Goal: Information Seeking & Learning: Compare options

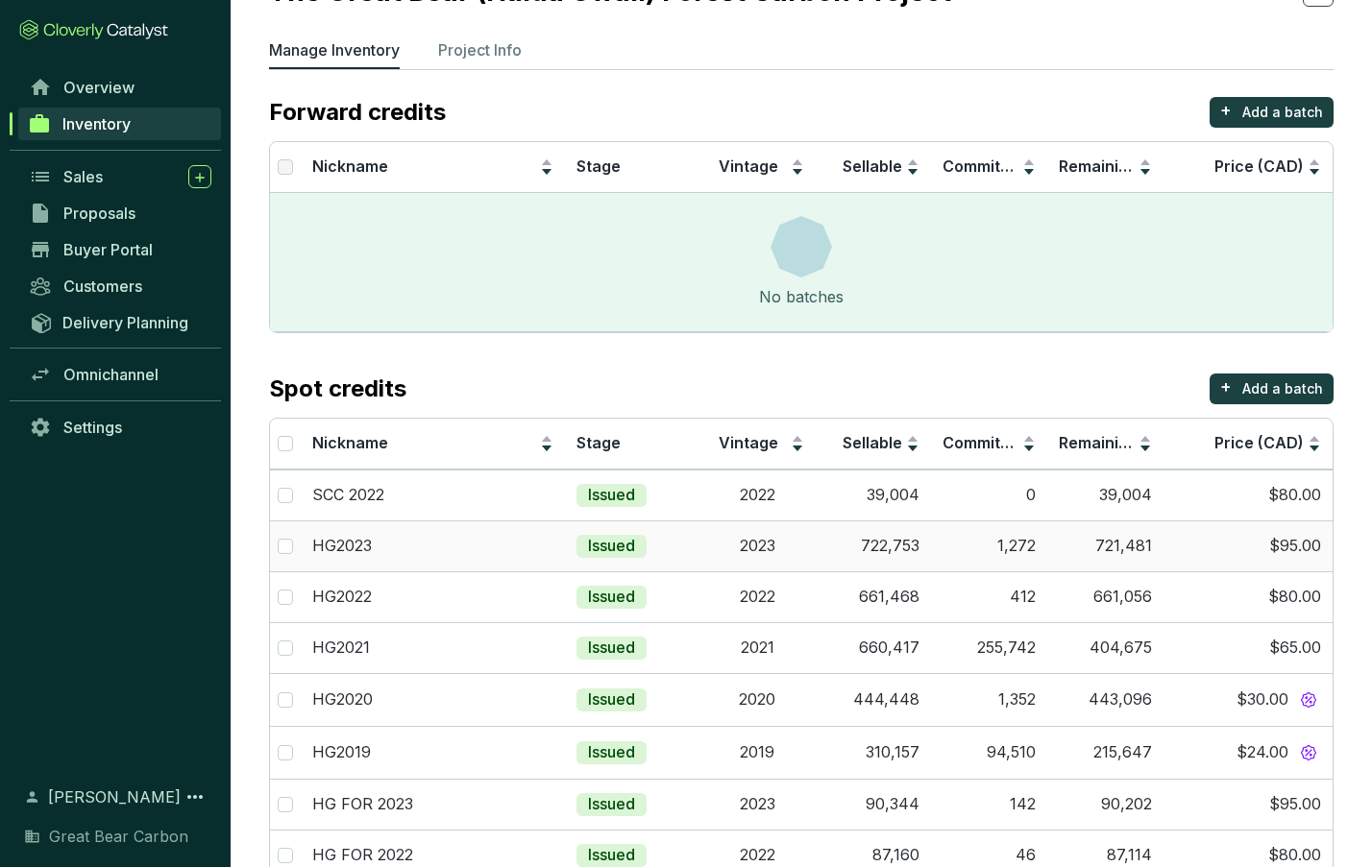
scroll to position [25, 0]
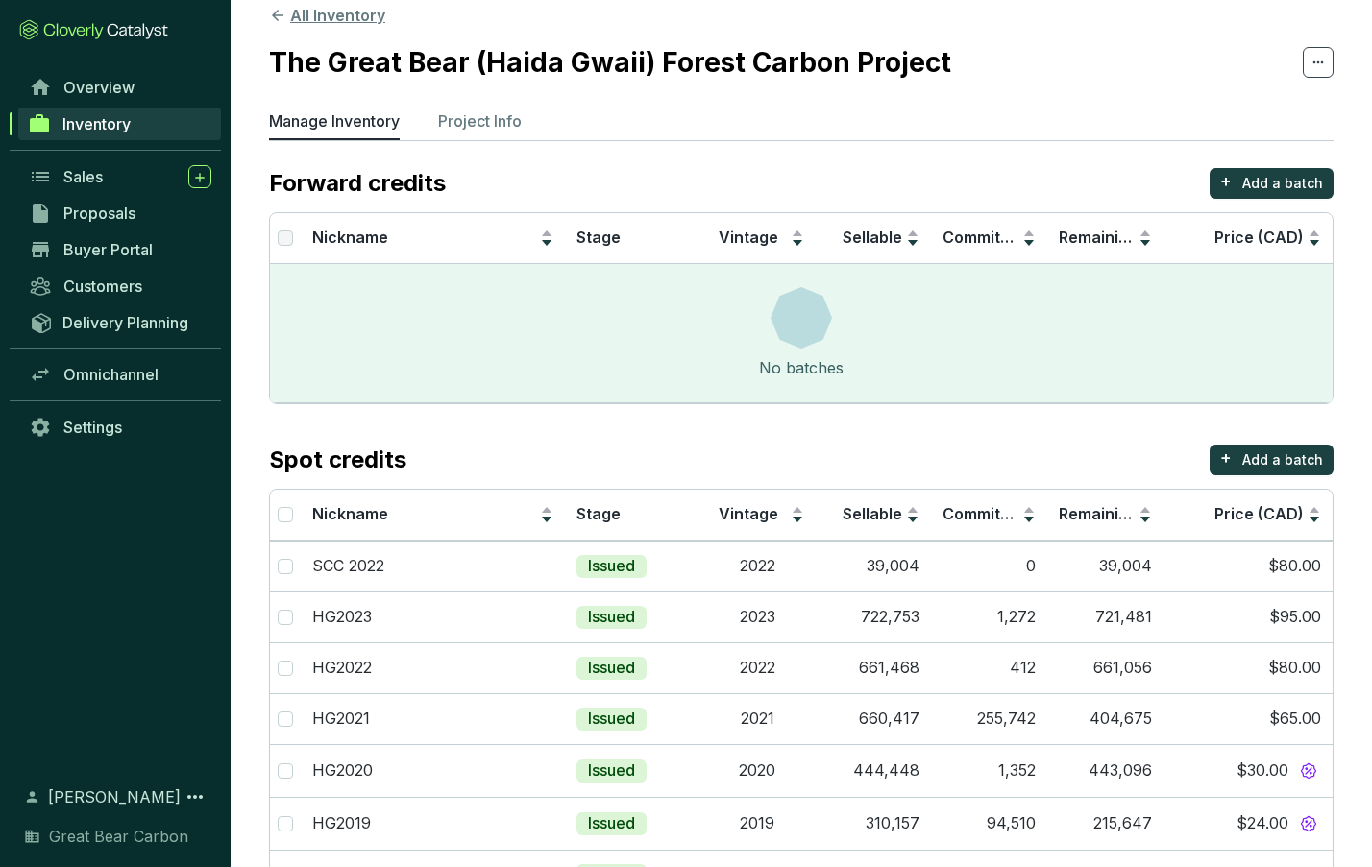
click at [356, 25] on button "All Inventory" at bounding box center [327, 15] width 116 height 23
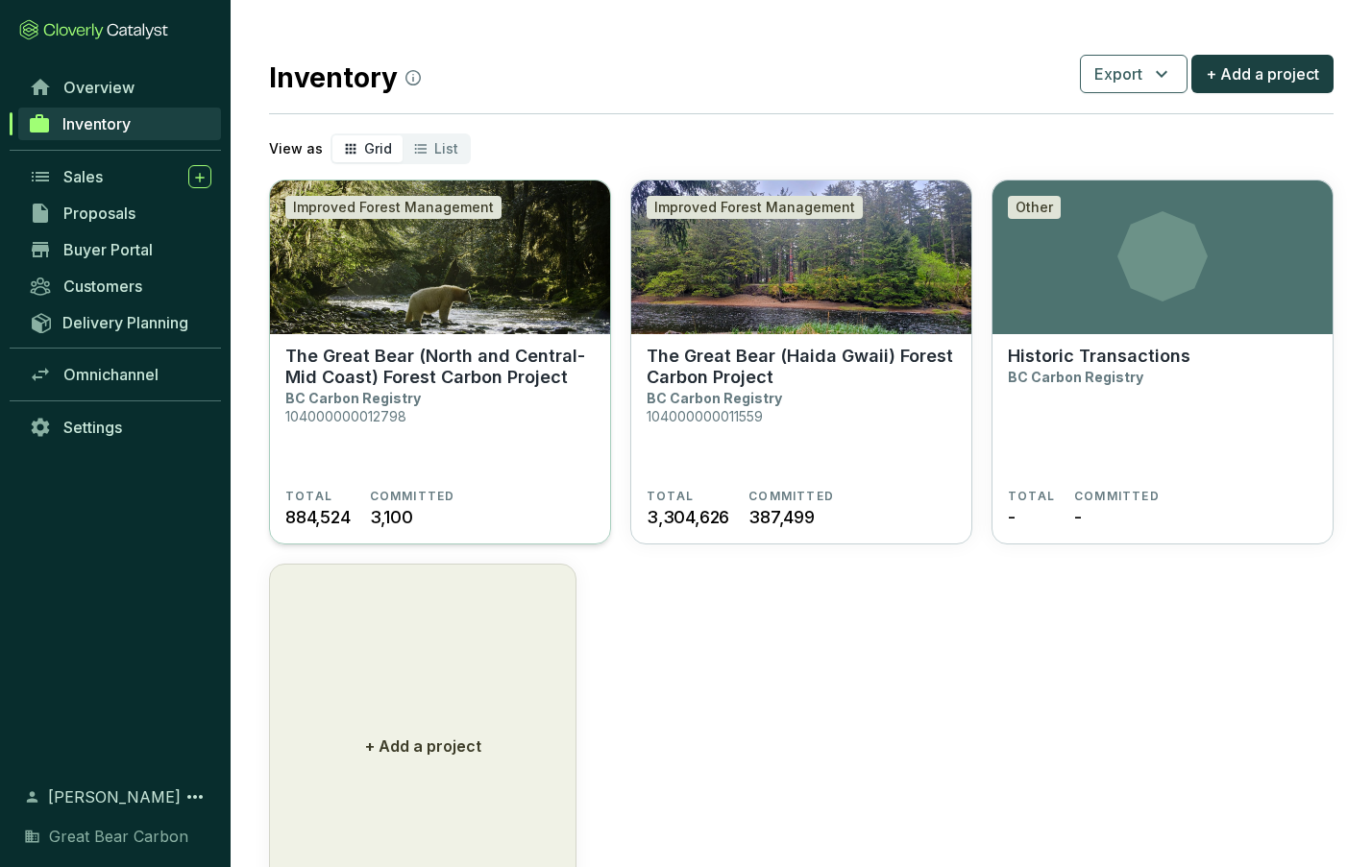
click at [443, 297] on img at bounding box center [440, 258] width 340 height 154
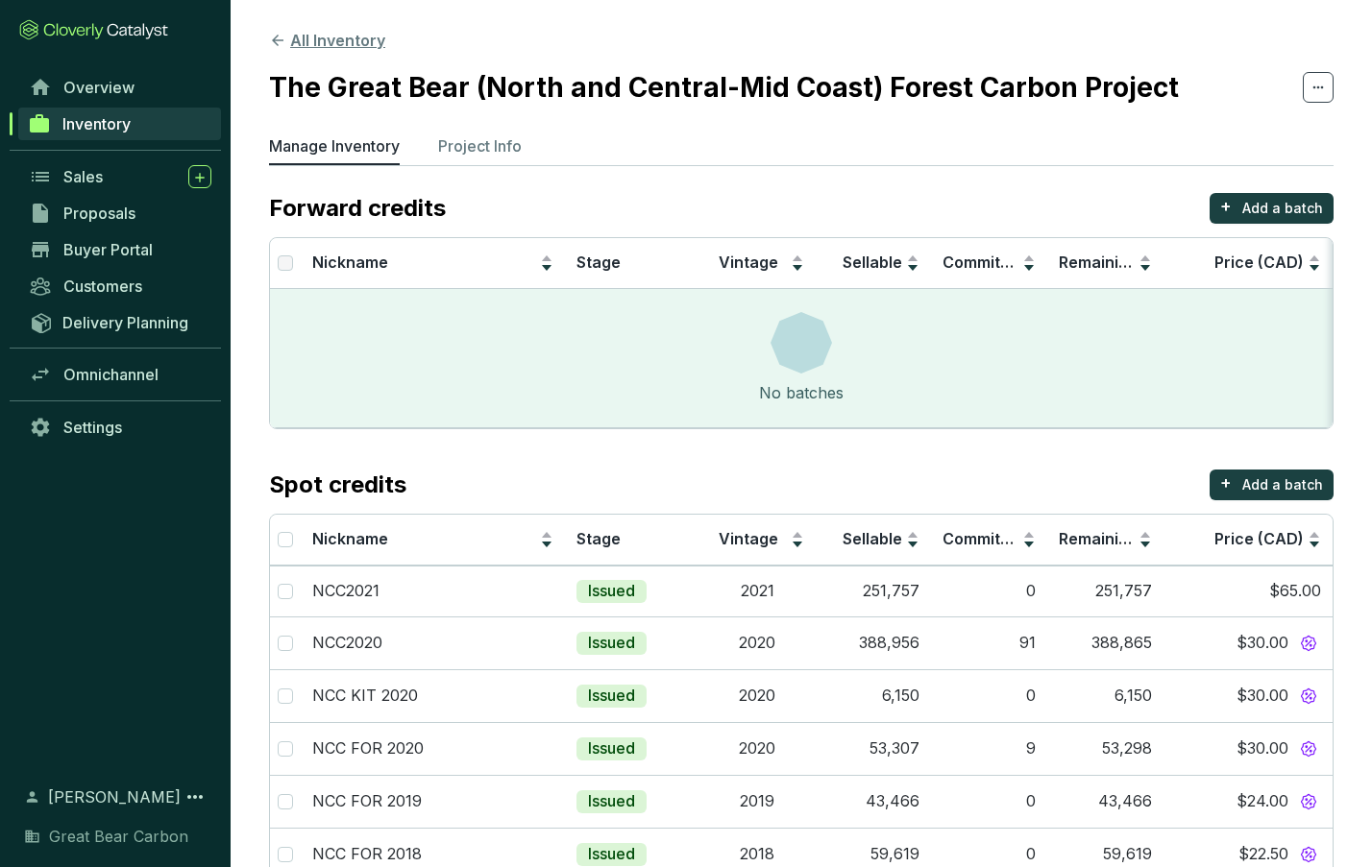
click at [323, 42] on button "All Inventory" at bounding box center [327, 40] width 116 height 23
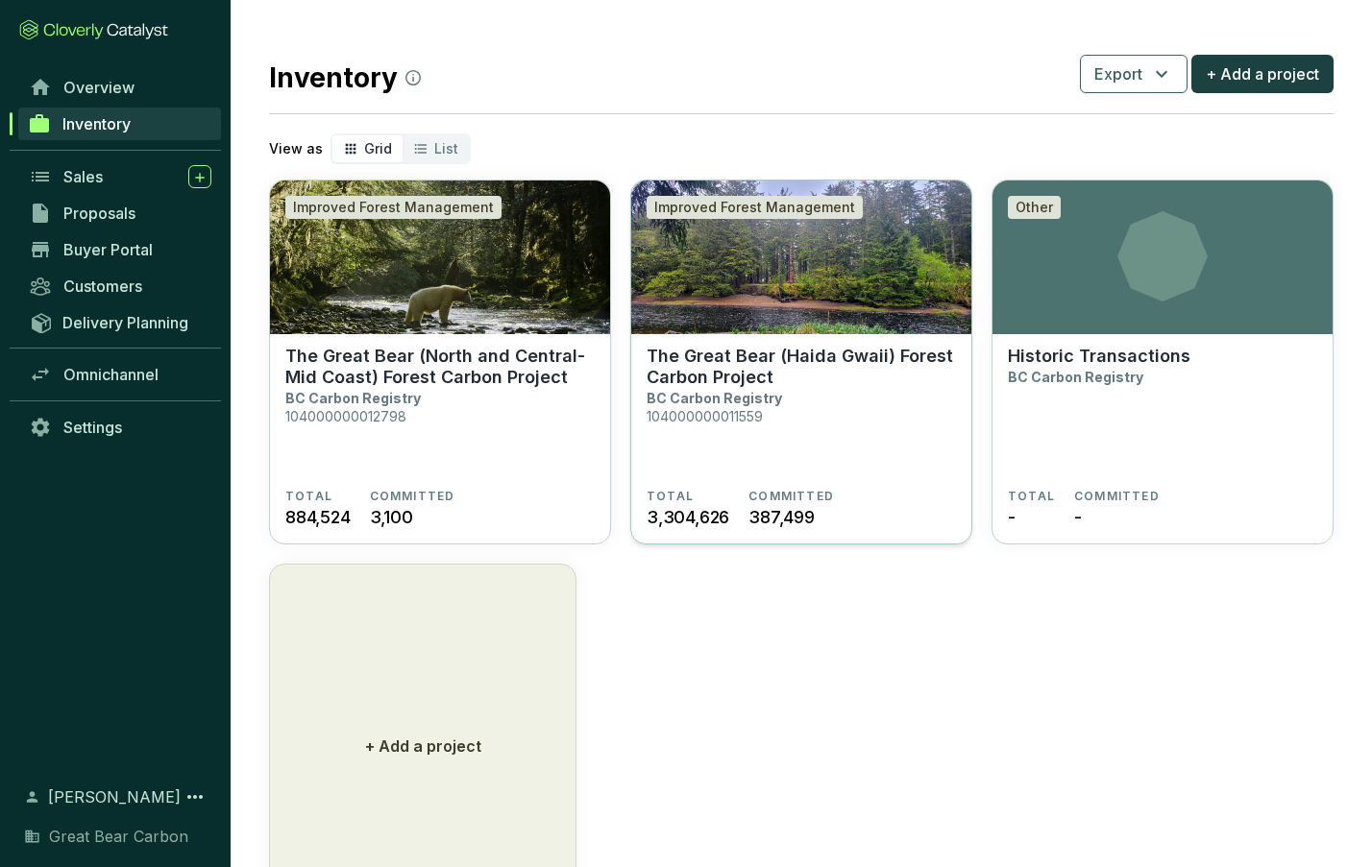
click at [818, 329] on img at bounding box center [801, 258] width 340 height 154
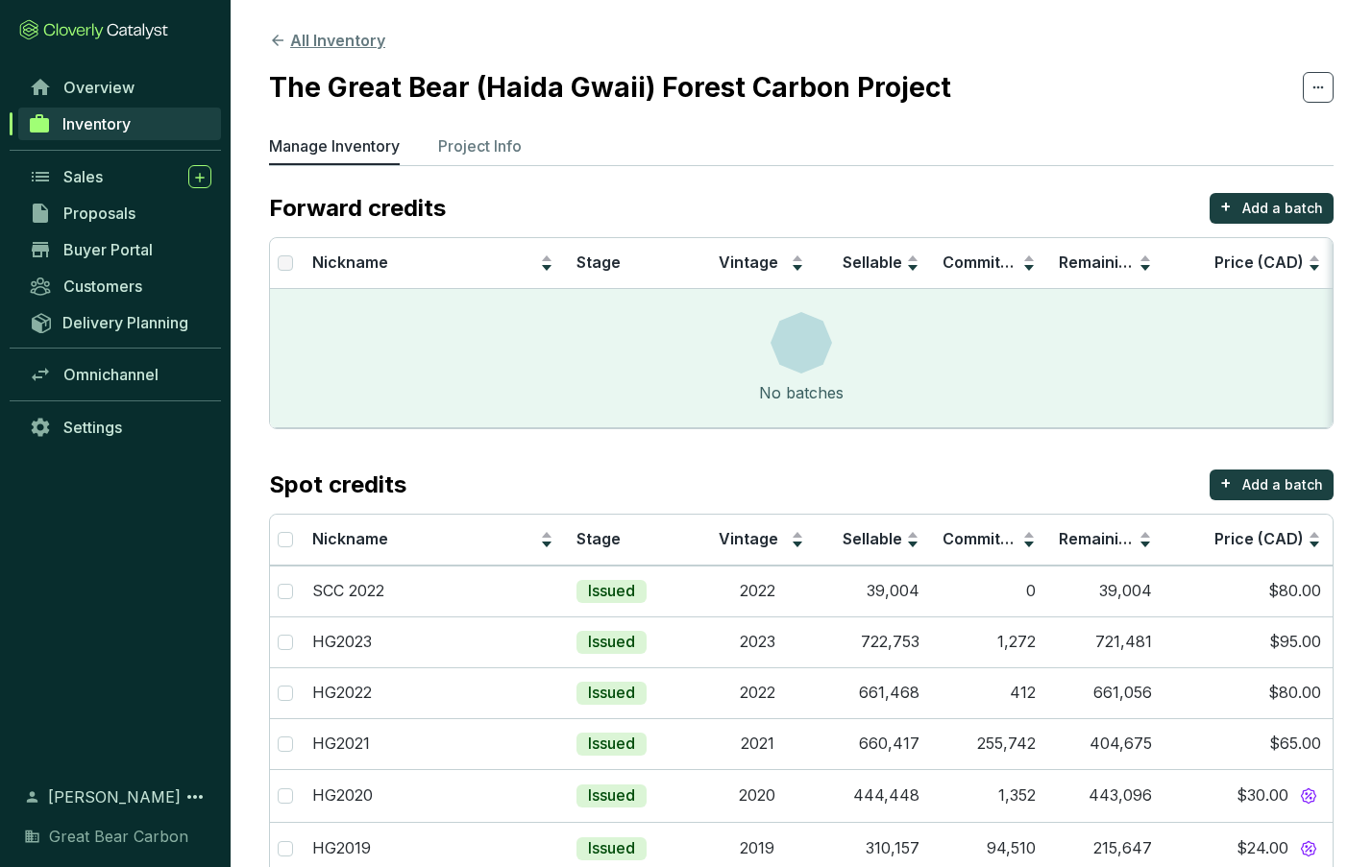
click at [336, 36] on button "All Inventory" at bounding box center [327, 40] width 116 height 23
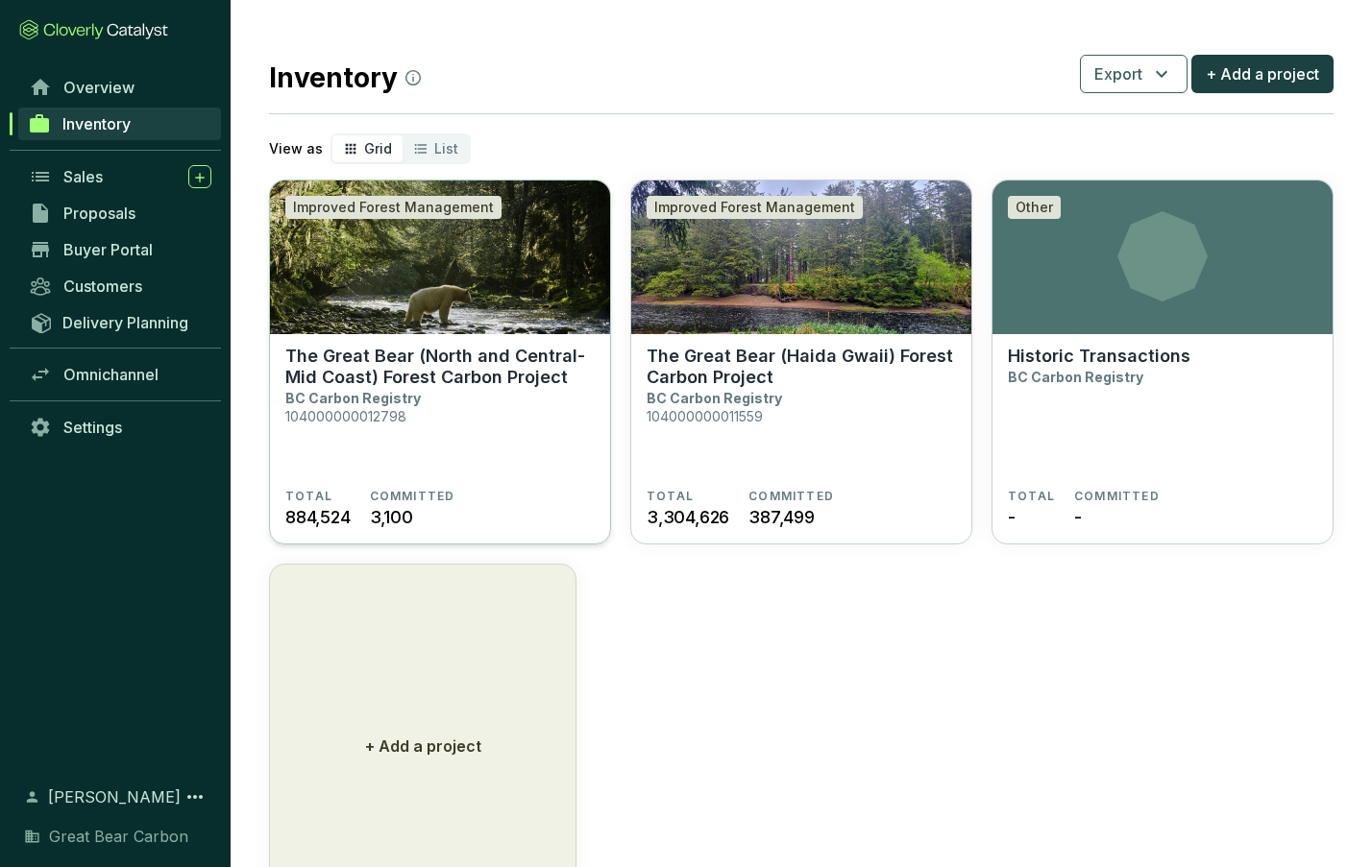
click at [481, 402] on section "The Great Bear (North and Central-Mid Coast) Forest Carbon Project BC Carbon Re…" at bounding box center [439, 417] width 309 height 143
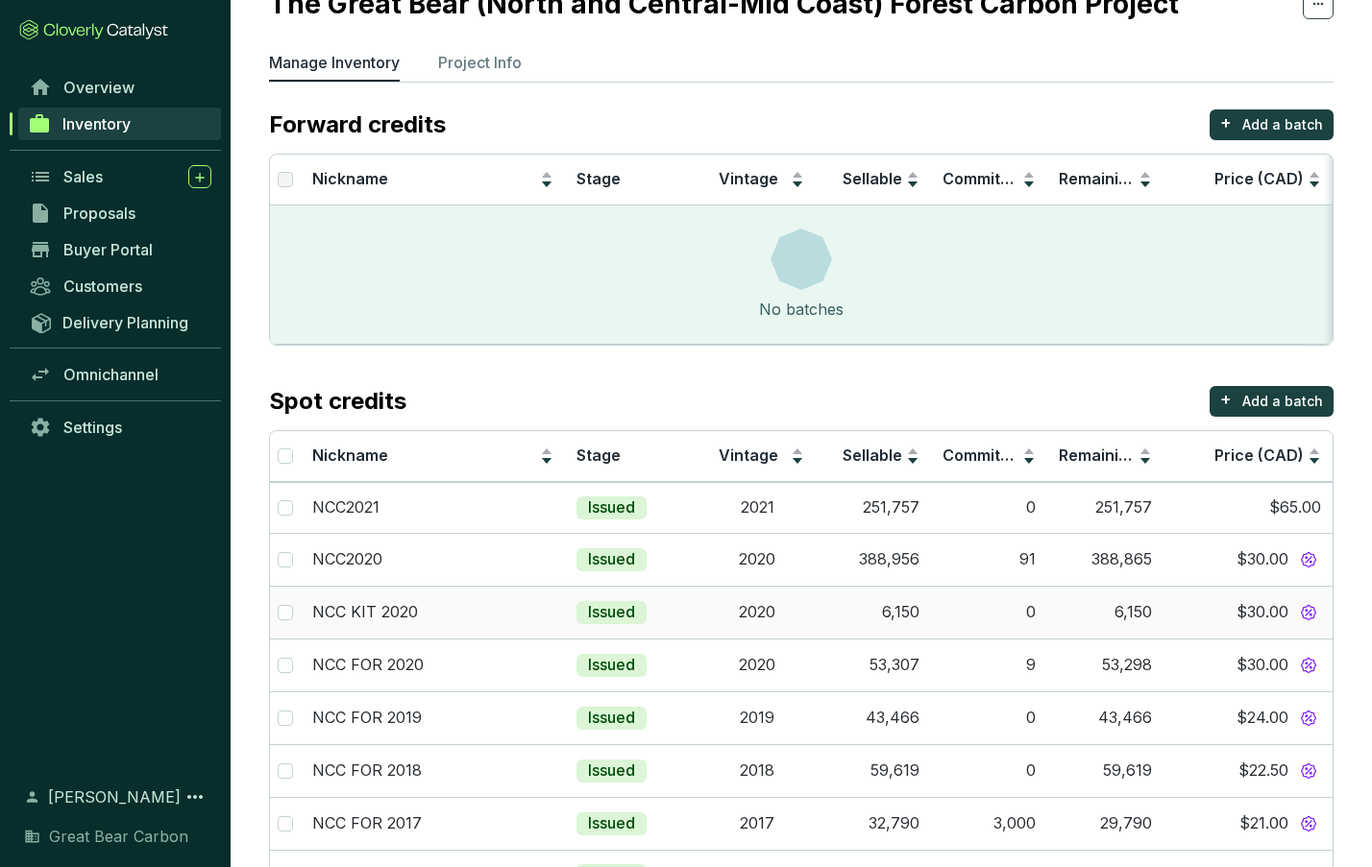
scroll to position [209, 0]
